Goal: Task Accomplishment & Management: Use online tool/utility

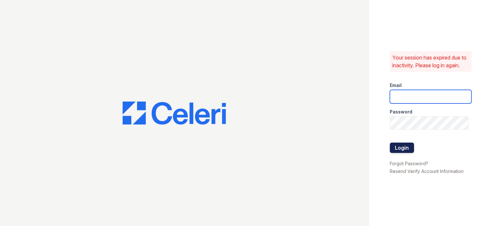
type input "[EMAIL_ADDRESS][DOMAIN_NAME]"
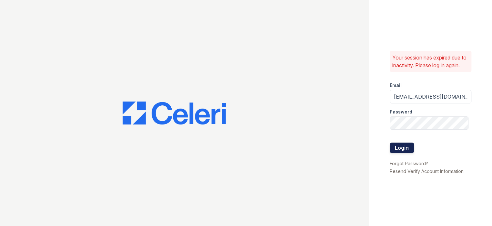
click at [398, 152] on button "Login" at bounding box center [402, 147] width 24 height 10
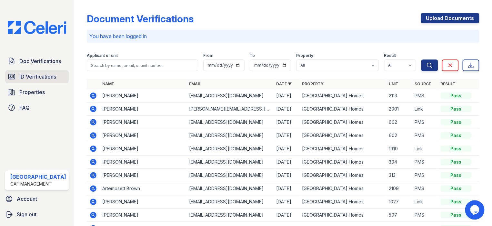
click at [33, 78] on span "ID Verifications" at bounding box center [37, 77] width 37 height 8
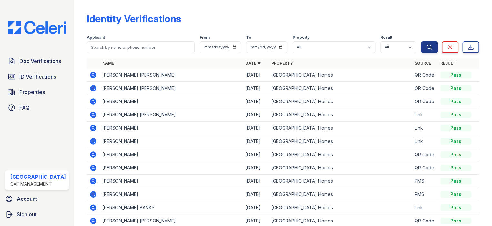
click at [93, 75] on icon at bounding box center [93, 75] width 6 height 6
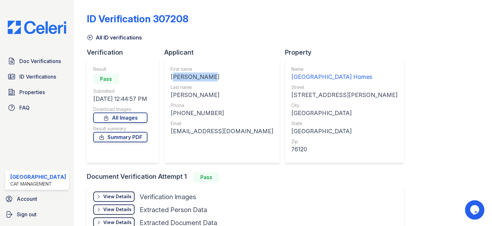
drag, startPoint x: 170, startPoint y: 77, endPoint x: 217, endPoint y: 77, distance: 46.8
click at [217, 77] on div "JUAN MANUEL" at bounding box center [222, 76] width 103 height 9
copy div "JUAN MANUEL"
drag, startPoint x: 169, startPoint y: 92, endPoint x: 202, endPoint y: 93, distance: 33.6
click at [220, 97] on div "First name JUAN MANUEL Last name OVIEDO JIMENEZ Phone +16824701459 Email jmovie…" at bounding box center [222, 110] width 116 height 103
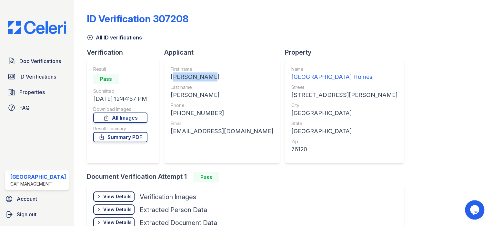
copy div "OVIEDO JIMENEZ"
drag, startPoint x: 210, startPoint y: 112, endPoint x: 176, endPoint y: 112, distance: 33.6
click at [171, 113] on div "+16824701459" at bounding box center [222, 112] width 103 height 9
copy div "+16824701459"
drag, startPoint x: 165, startPoint y: 131, endPoint x: 232, endPoint y: 133, distance: 67.2
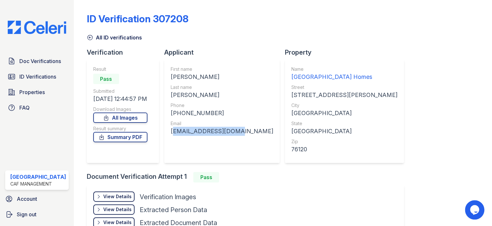
click at [232, 133] on div "First name JUAN MANUEL Last name OVIEDO JIMENEZ Phone +16824701459 Email jmovie…" at bounding box center [222, 110] width 116 height 103
copy div "jmoviedoj@gmail.com"
